Goal: Obtain resource: Download file/media

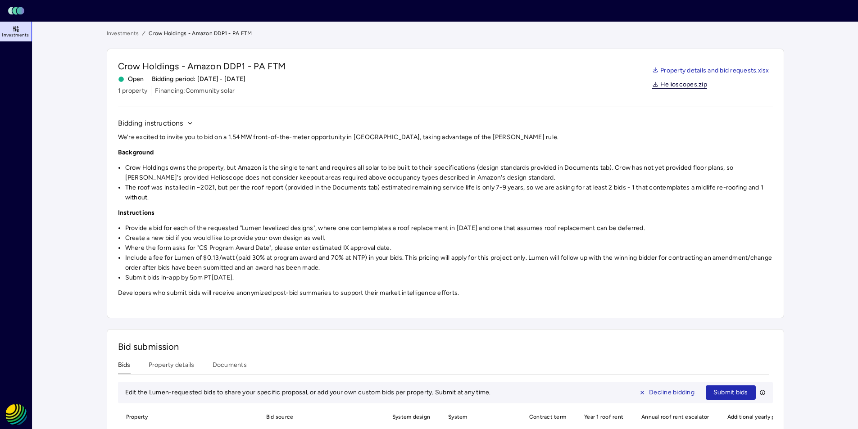
click at [682, 83] on link "Helioscopes.zip" at bounding box center [679, 85] width 55 height 7
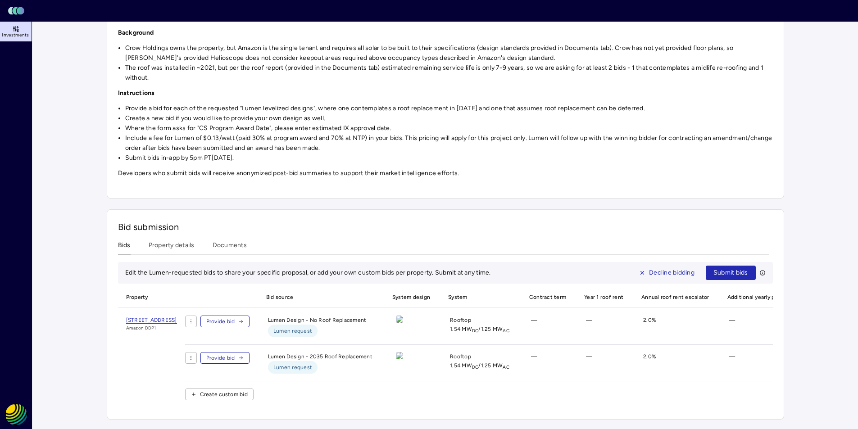
scroll to position [126, 0]
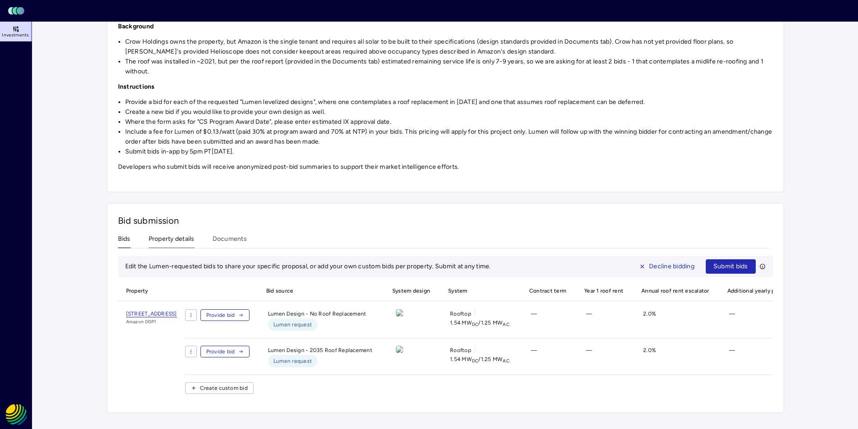
scroll to position [63, 0]
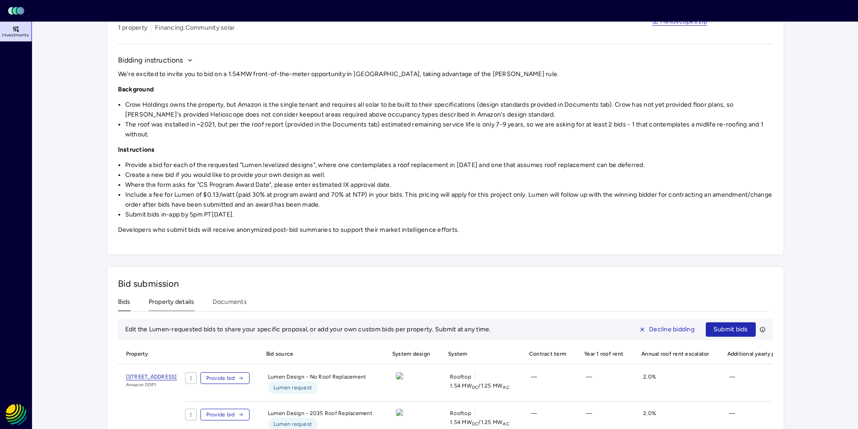
click at [186, 242] on div "Investments Crow Holdings - Amazon DDP1 - PA FTM Crow Holdings - Amazon DDP1 - …" at bounding box center [445, 221] width 677 height 511
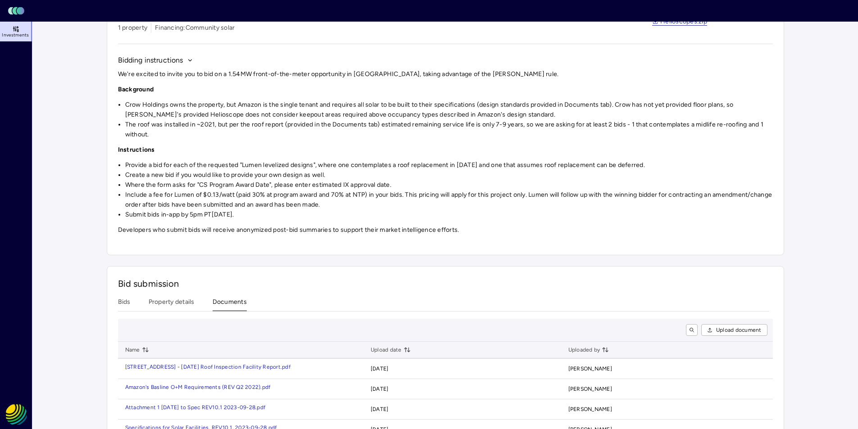
click at [232, 300] on button "Documents" at bounding box center [230, 304] width 34 height 14
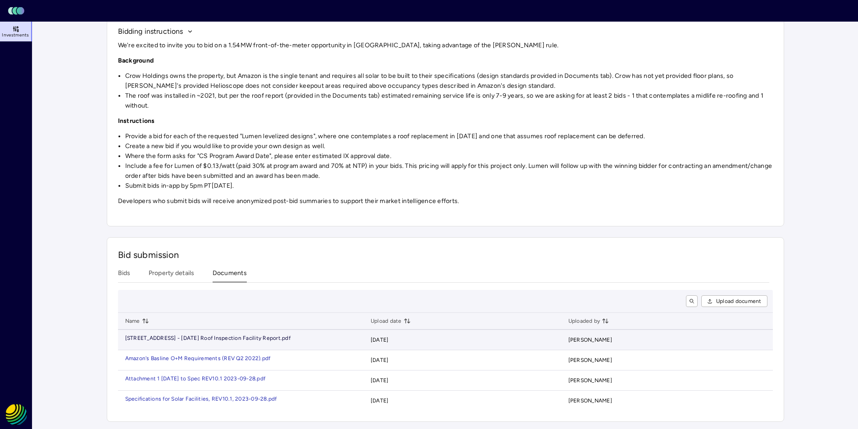
click at [264, 340] on div "[STREET_ADDRESS] - [DATE] Roof Inspection Facility Re" at bounding box center [197, 337] width 145 height 5
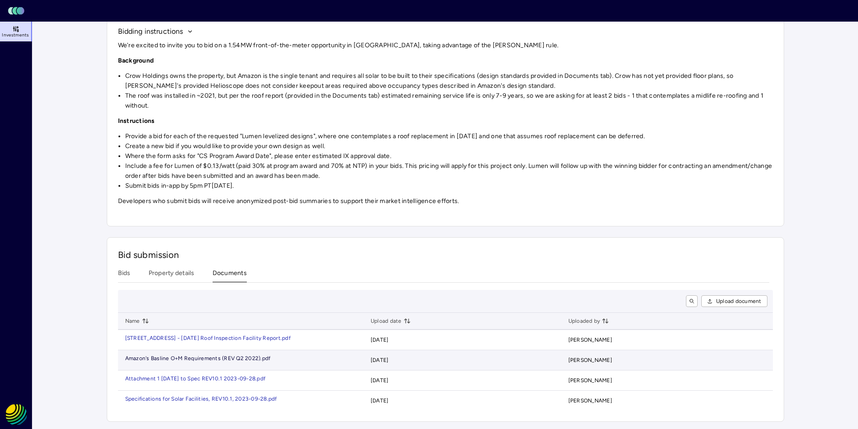
click at [235, 358] on div "Amazon's Basline O+M Requirements (REV Q2 2" at bounding box center [186, 358] width 123 height 5
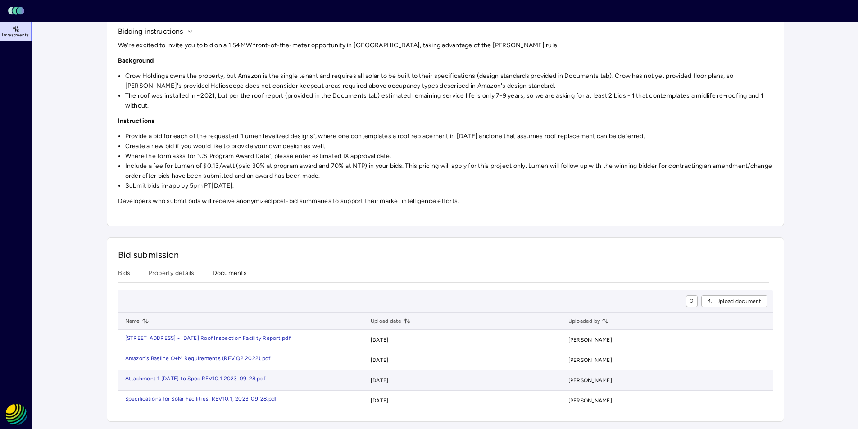
click at [240, 381] on td "Attachment 1 2024-05-21 to Spec REV10.1 2023-0 9-28.pdf" at bounding box center [240, 381] width 245 height 20
click at [243, 376] on div "Attachment 1 2024-05-21 to Spec REV10.1 2023-0" at bounding box center [184, 378] width 118 height 5
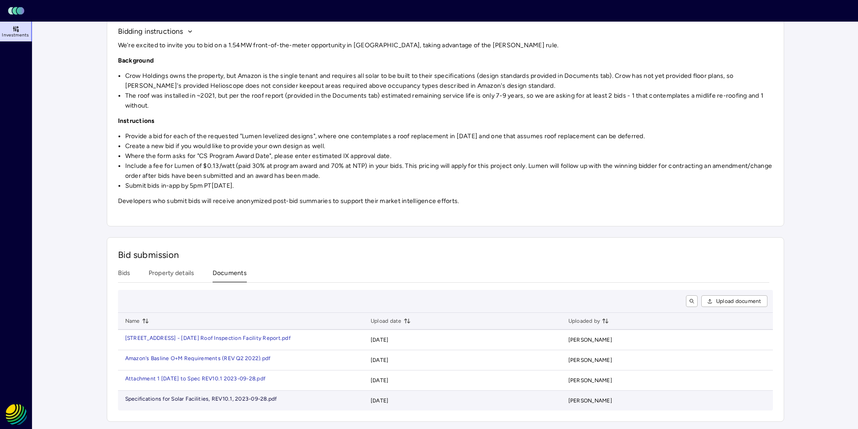
click at [243, 399] on div "Specifications for Solar Facilities, REV10.1, 2023-0" at bounding box center [190, 398] width 130 height 5
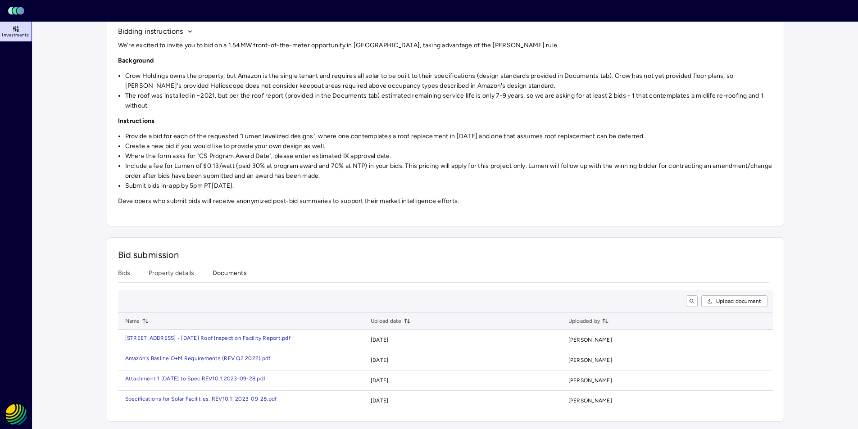
click at [169, 273] on div "Bid submission Bids Property details Documents Upload document Name Upload date…" at bounding box center [445, 329] width 677 height 185
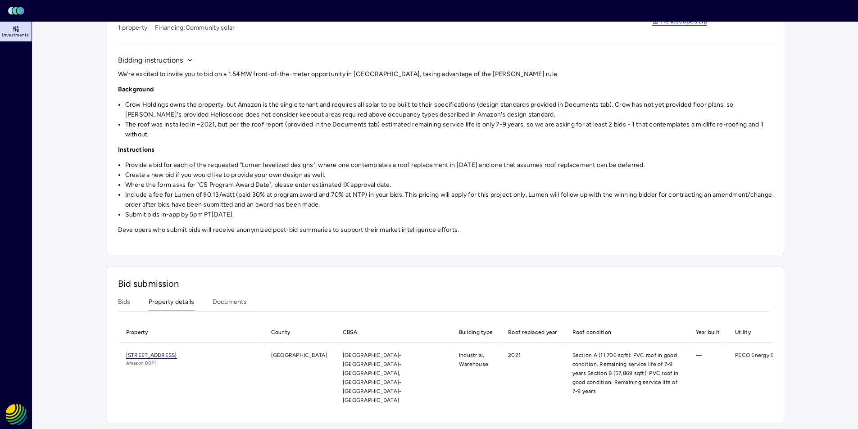
click at [177, 356] on span "[STREET_ADDRESS]" at bounding box center [151, 355] width 51 height 7
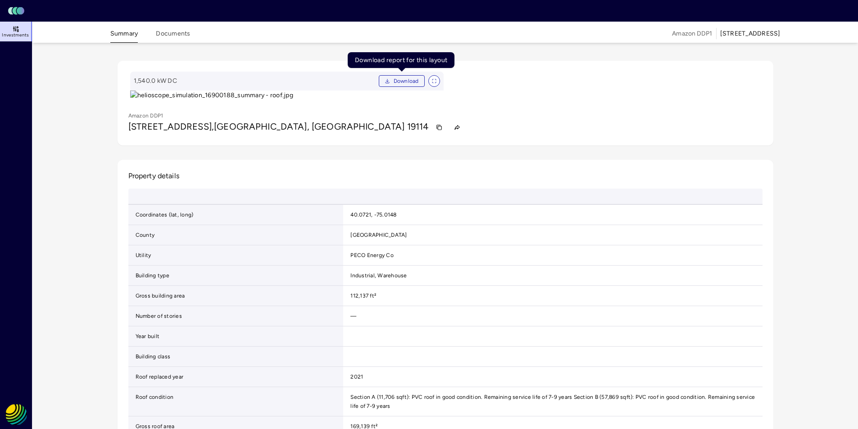
click at [404, 82] on span "Download" at bounding box center [406, 81] width 25 height 9
click at [387, 80] on icon "Download PDF" at bounding box center [387, 80] width 5 height 5
click at [392, 78] on button "Download" at bounding box center [402, 81] width 46 height 12
click at [397, 81] on span "Download" at bounding box center [406, 81] width 25 height 9
click at [395, 80] on span "Download" at bounding box center [406, 81] width 25 height 9
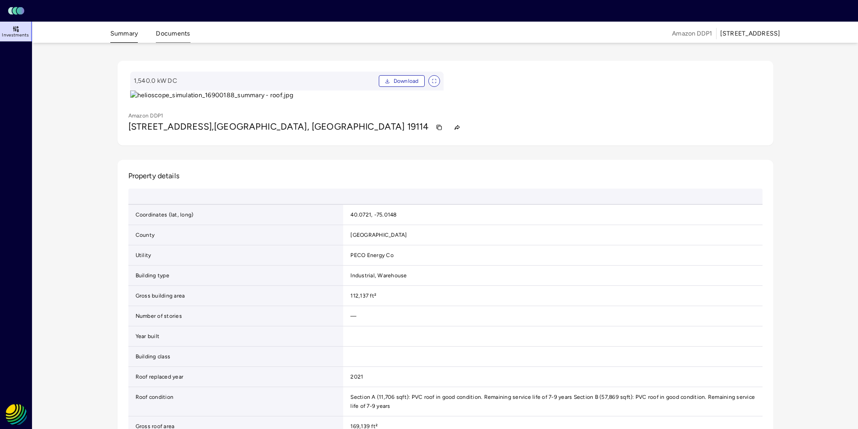
click at [174, 36] on button "Documents" at bounding box center [173, 36] width 34 height 14
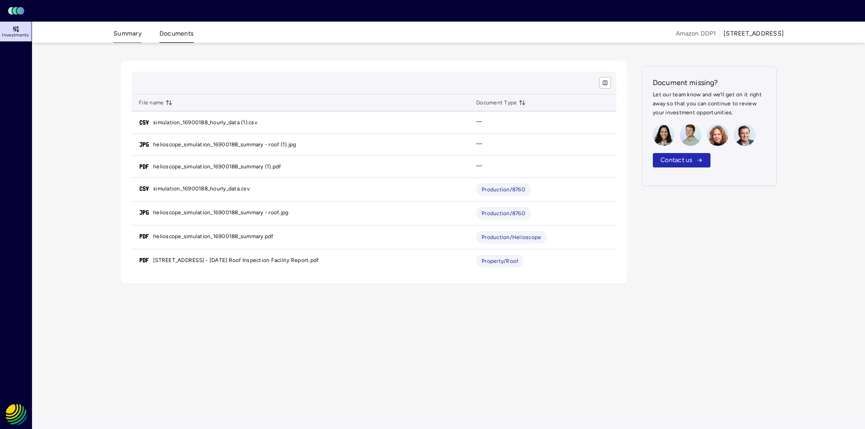
click at [121, 33] on button "Summary" at bounding box center [127, 36] width 28 height 14
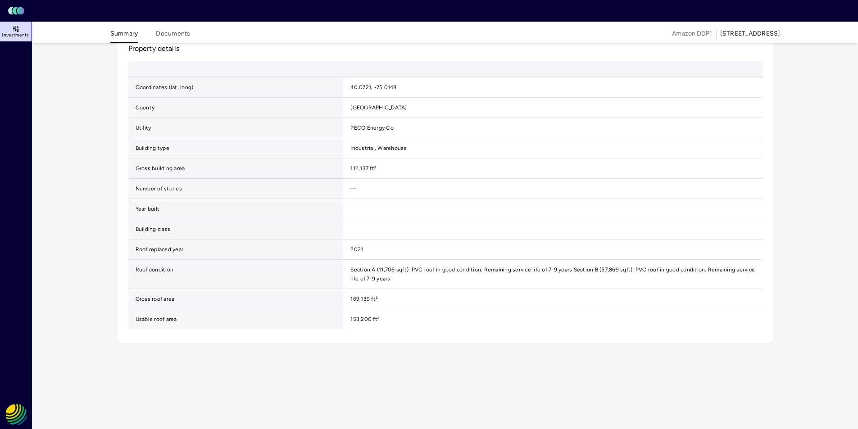
scroll to position [270, 0]
